Goal: Find specific page/section: Find specific page/section

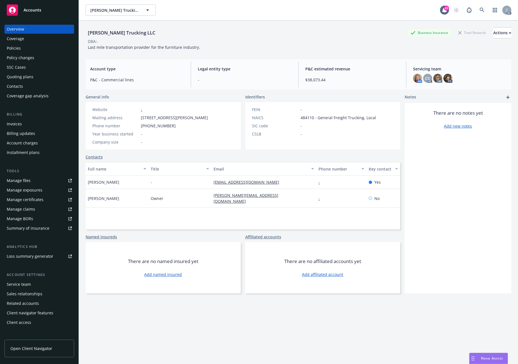
click at [211, 41] on div "DBA: -" at bounding box center [298, 41] width 425 height 6
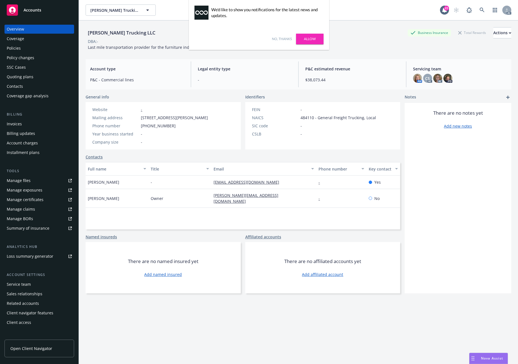
click at [283, 40] on link "No, thanks" at bounding box center [282, 38] width 20 height 5
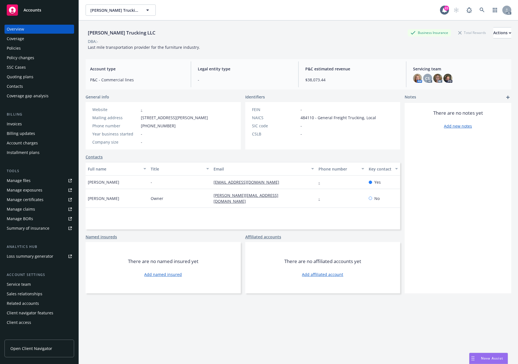
click at [19, 50] on div "Policies" at bounding box center [14, 48] width 14 height 9
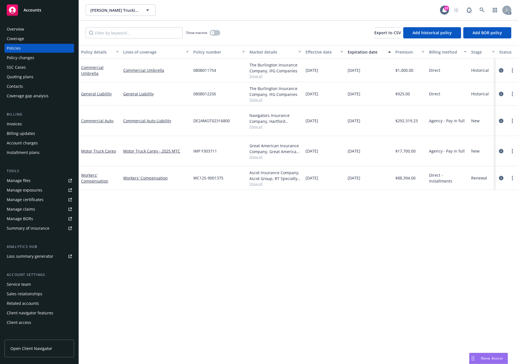
drag, startPoint x: 229, startPoint y: 238, endPoint x: 236, endPoint y: 64, distance: 174.3
click at [235, 215] on div "Policy details Lines of coverage Policy number Market details Effective date Ex…" at bounding box center [298, 204] width 439 height 319
click at [124, 31] on input "Filter by keyword..." at bounding box center [134, 32] width 97 height 11
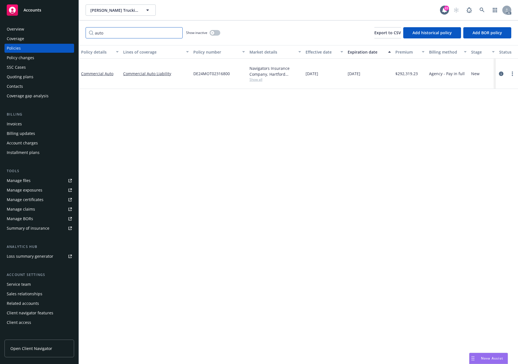
type input "auto"
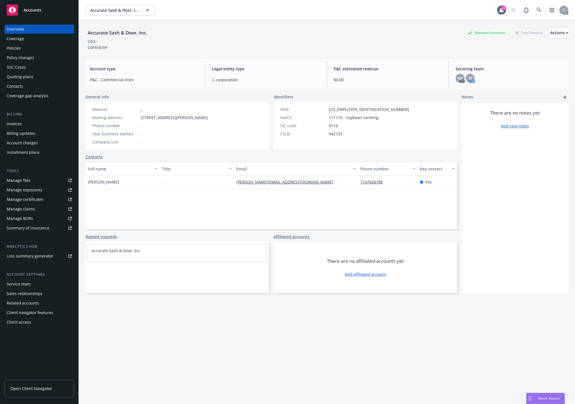
click at [36, 51] on div "Policies" at bounding box center [39, 48] width 65 height 9
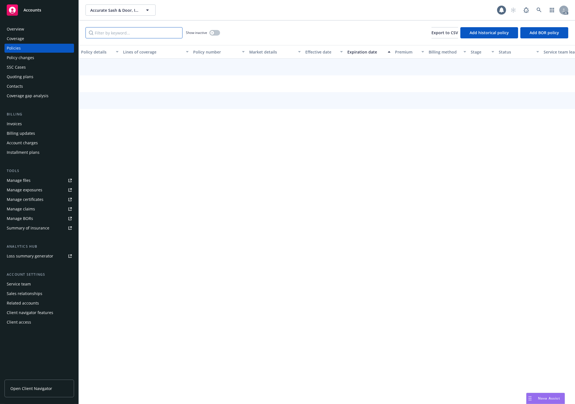
click at [102, 34] on input "Filter by keyword..." at bounding box center [134, 32] width 97 height 11
paste input "6054557789"
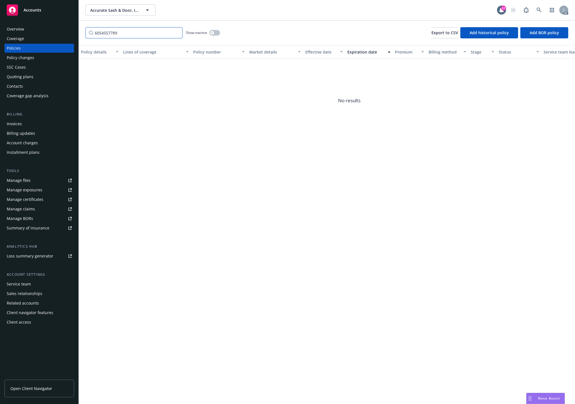
type input "6054557789"
click at [213, 30] on button "button" at bounding box center [214, 33] width 11 height 6
